Goal: Find specific page/section

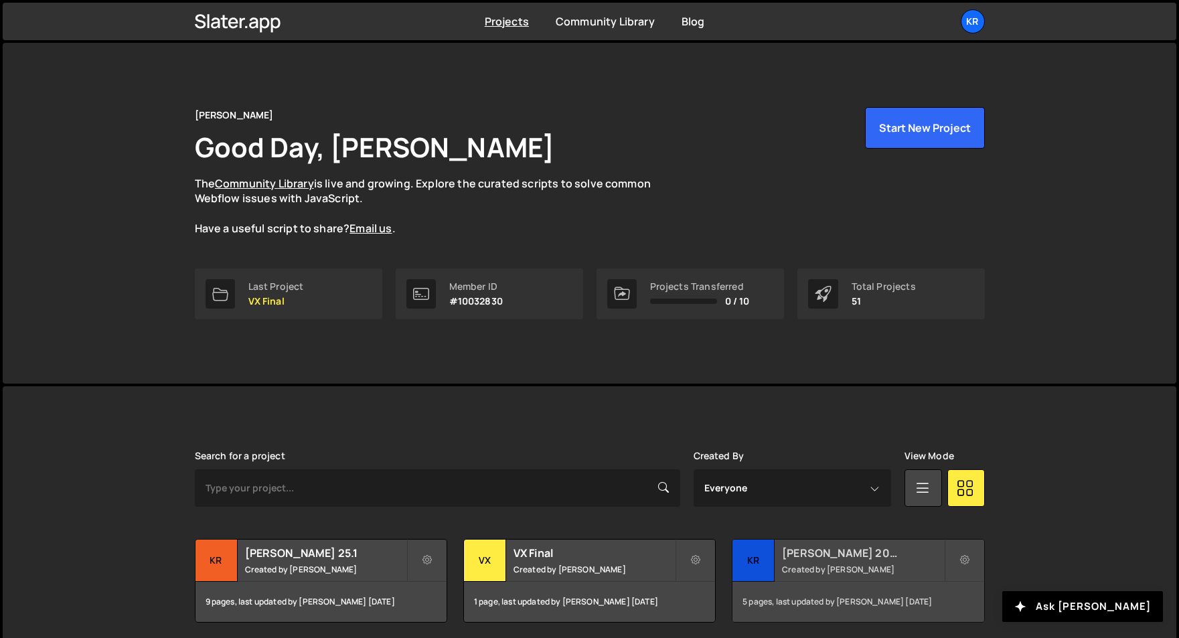
click at [790, 554] on h2 "[PERSON_NAME] 2025.4" at bounding box center [862, 552] width 161 height 15
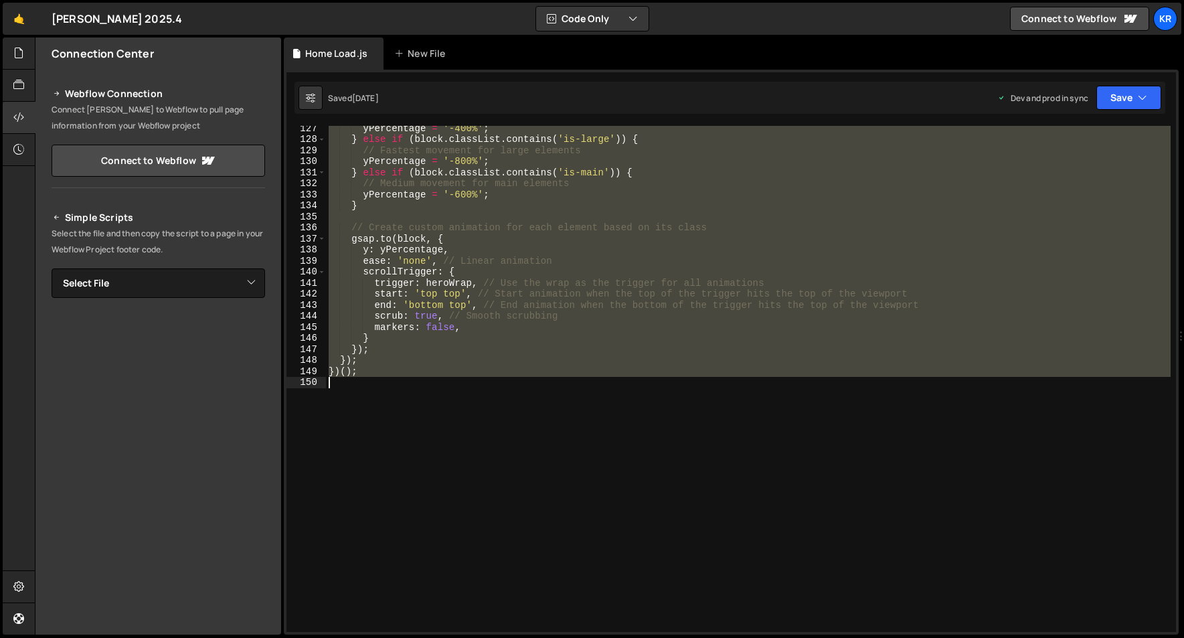
scroll to position [1406, 0]
drag, startPoint x: 330, startPoint y: 127, endPoint x: 556, endPoint y: 423, distance: 372.4
click at [556, 423] on div "yPercentage = '-400%' ; } else if ( block . classList . contains ( 'is-large' )…" at bounding box center [748, 387] width 845 height 528
type textarea "})();"
